Goal: Transaction & Acquisition: Download file/media

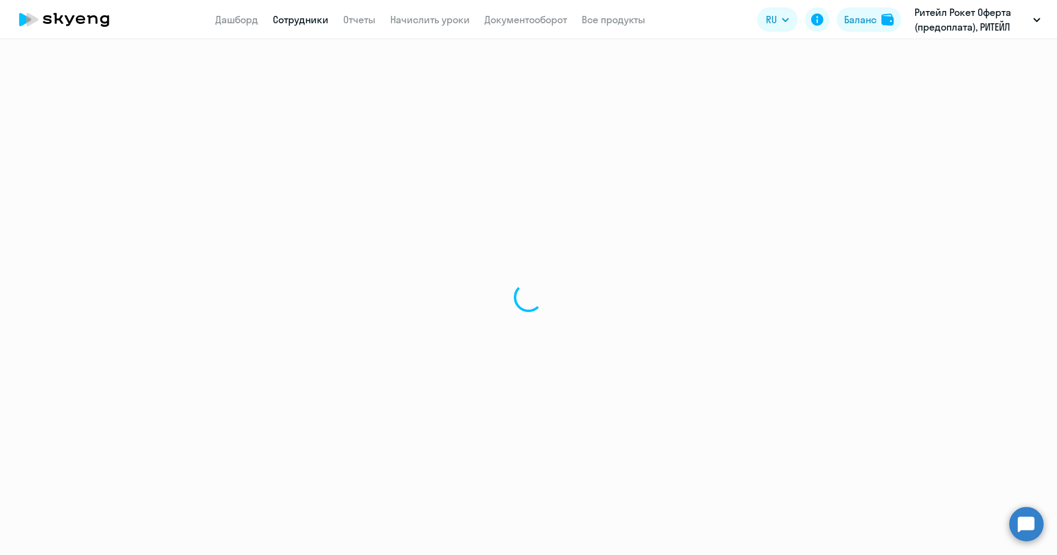
select select "30"
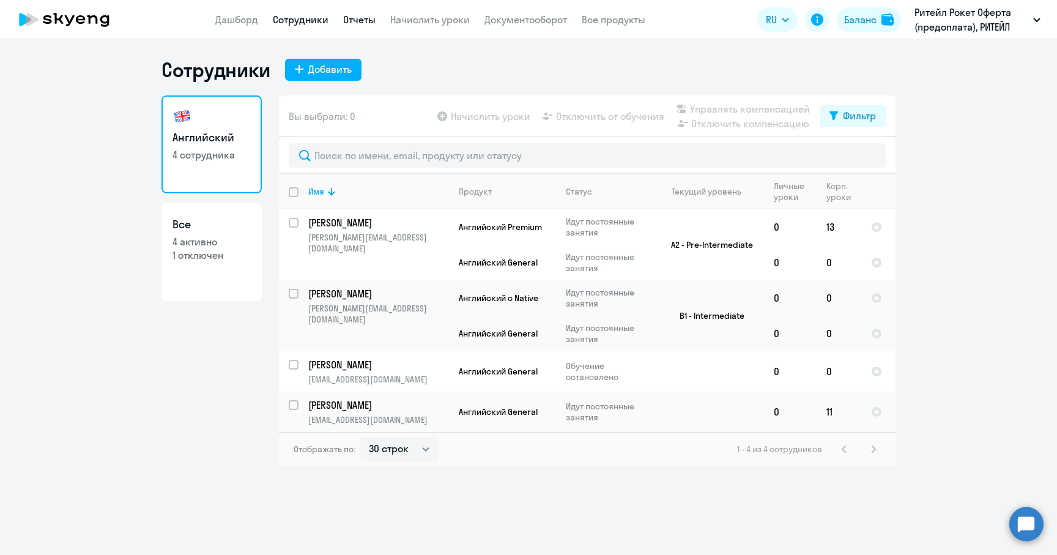
click at [358, 18] on link "Отчеты" at bounding box center [359, 19] width 32 height 12
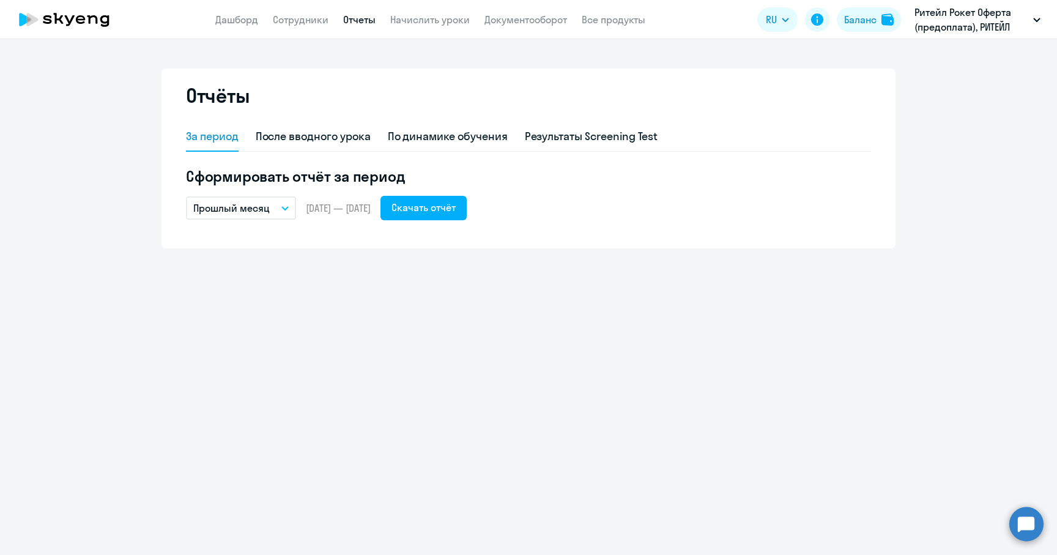
click at [270, 210] on button "Прошлый месяц" at bounding box center [241, 207] width 110 height 23
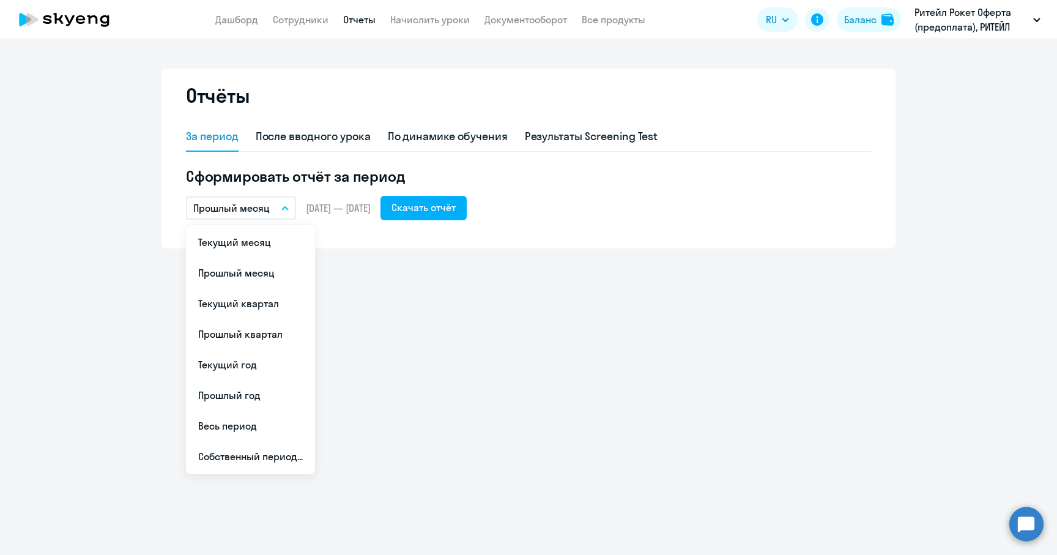
click at [423, 179] on h5 "Сформировать отчёт за период" at bounding box center [528, 176] width 685 height 20
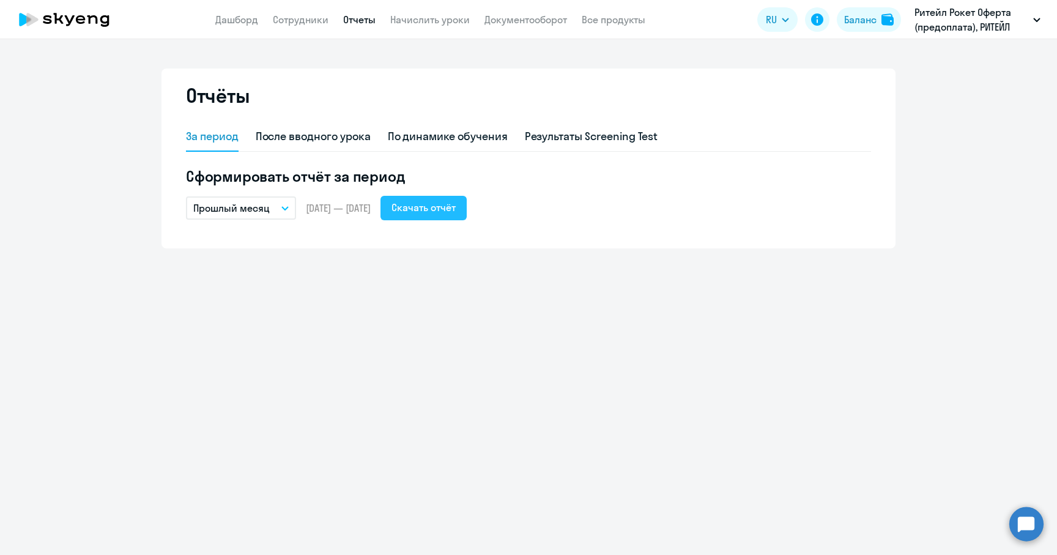
click at [453, 218] on button "Скачать отчёт" at bounding box center [423, 208] width 86 height 24
click at [494, 106] on div "Отчёты" at bounding box center [528, 102] width 685 height 39
click at [828, 150] on div "За период После вводного урока По динамике обучения Результаты Screening Test" at bounding box center [528, 136] width 685 height 29
